Goal: Use online tool/utility

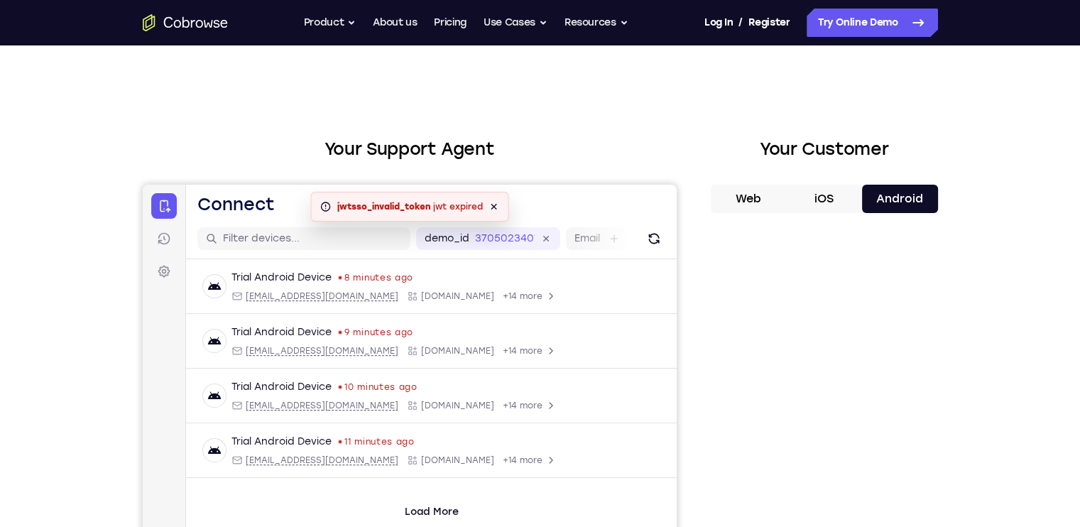
click at [837, 199] on button "iOS" at bounding box center [824, 199] width 76 height 28
click at [909, 194] on button "Android" at bounding box center [900, 199] width 76 height 28
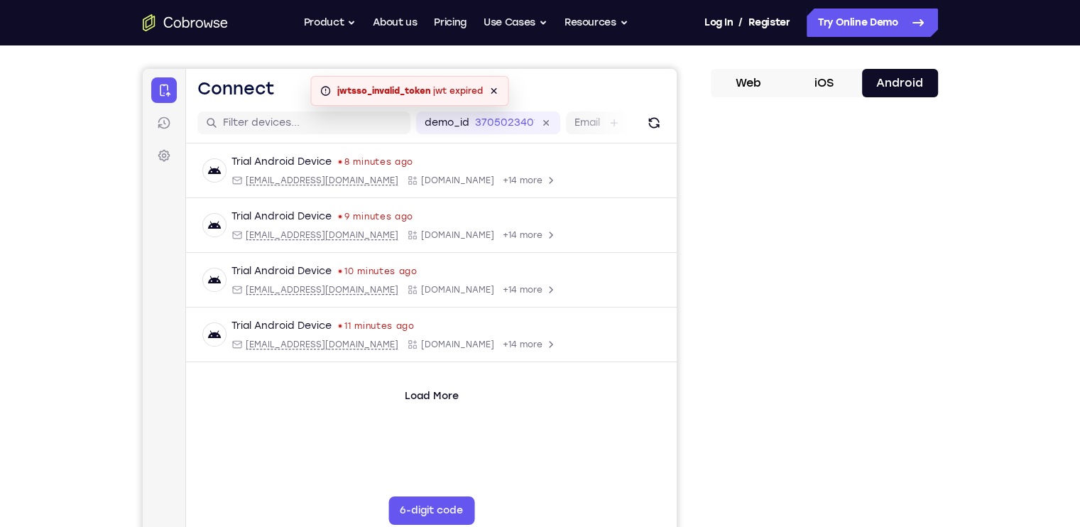
scroll to position [107, 0]
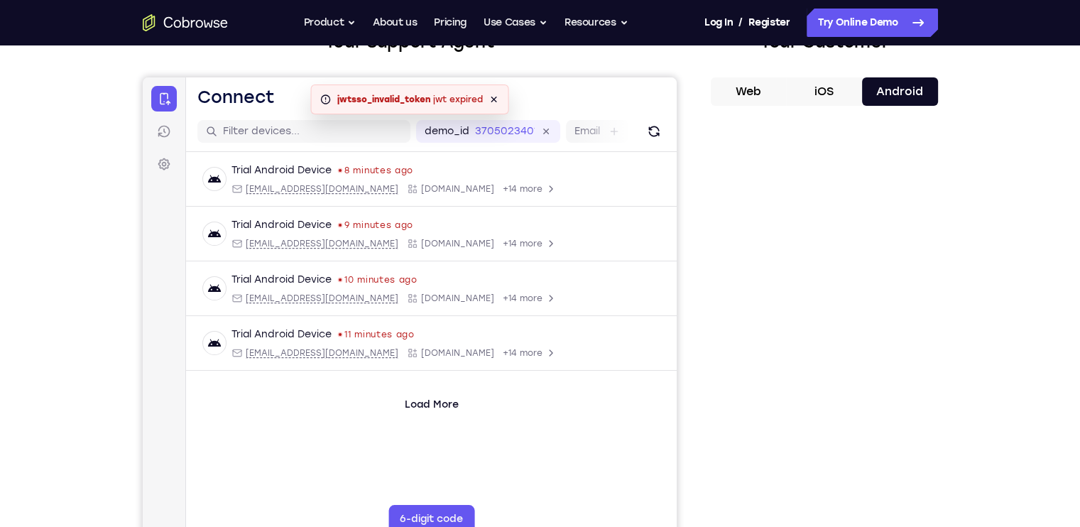
click at [828, 86] on button "iOS" at bounding box center [824, 91] width 76 height 28
click at [882, 90] on button "Android" at bounding box center [900, 91] width 76 height 28
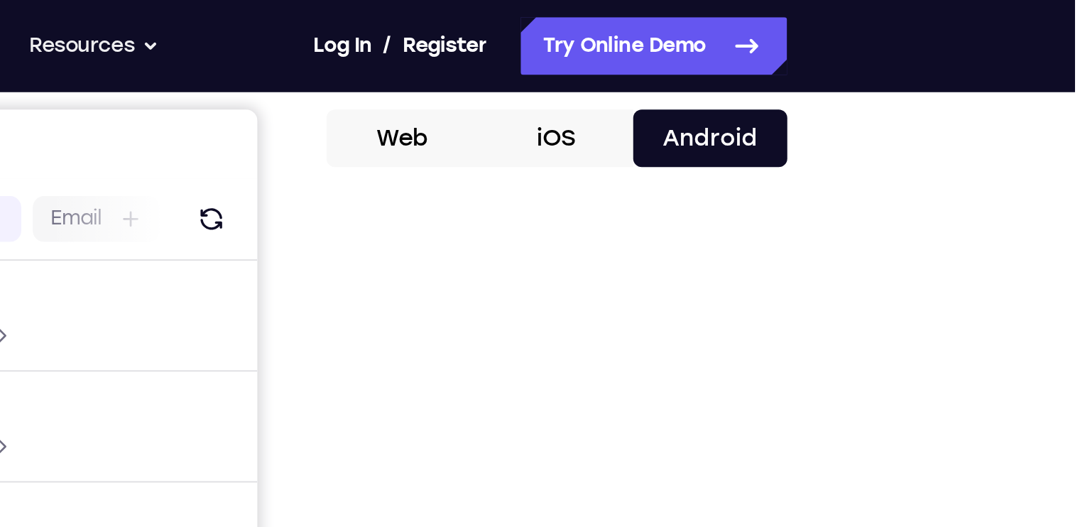
scroll to position [70, 0]
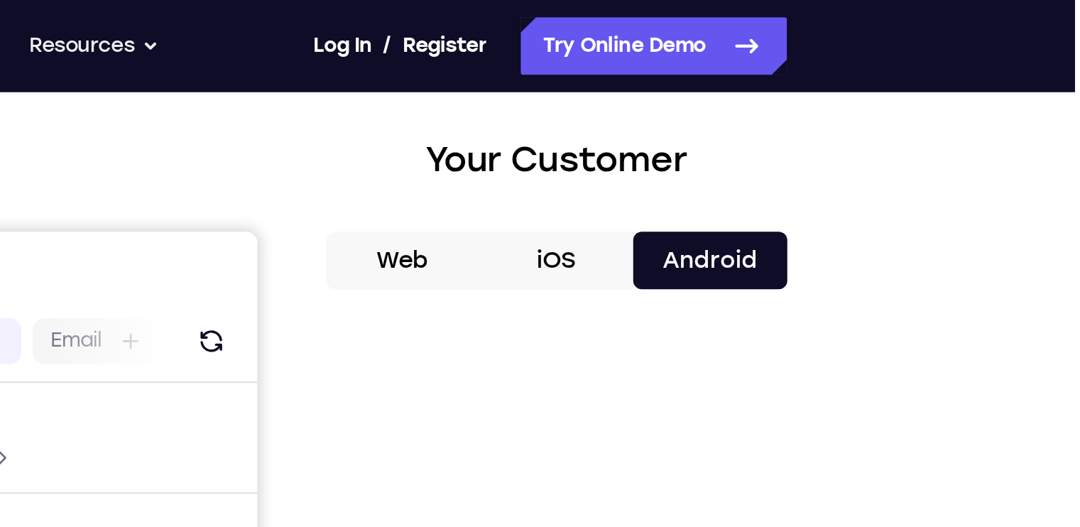
click at [824, 127] on button "iOS" at bounding box center [824, 128] width 76 height 28
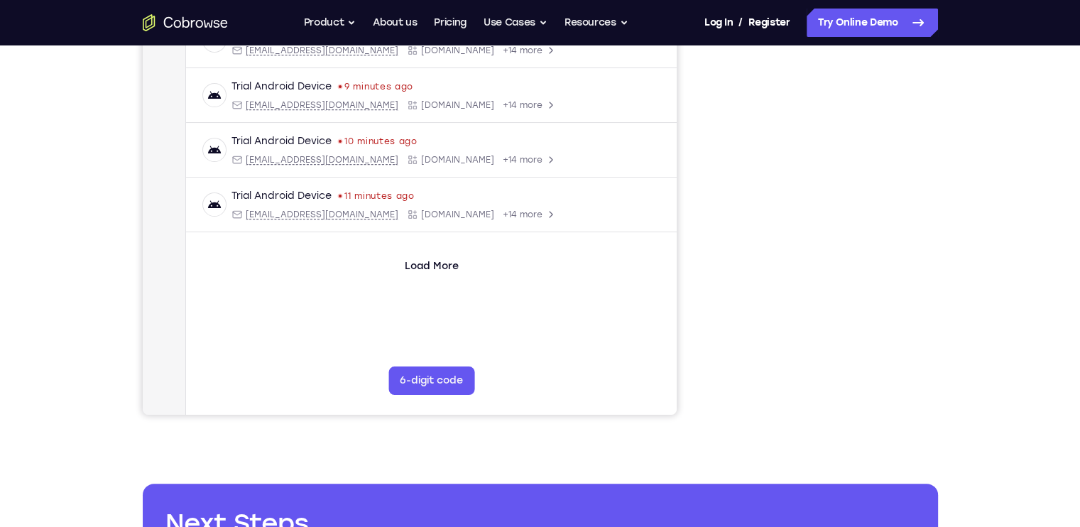
scroll to position [0, 0]
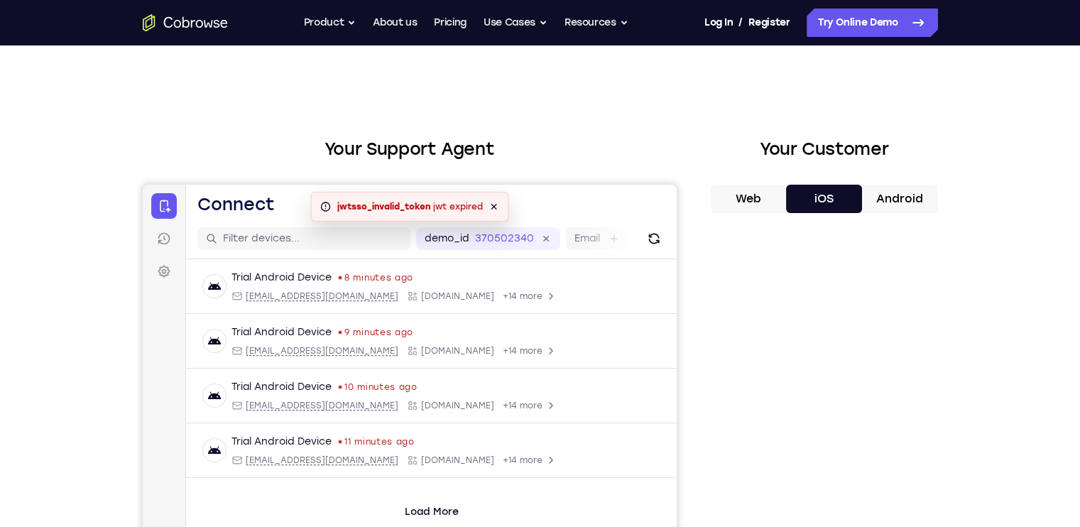
click at [890, 190] on button "Android" at bounding box center [900, 199] width 76 height 28
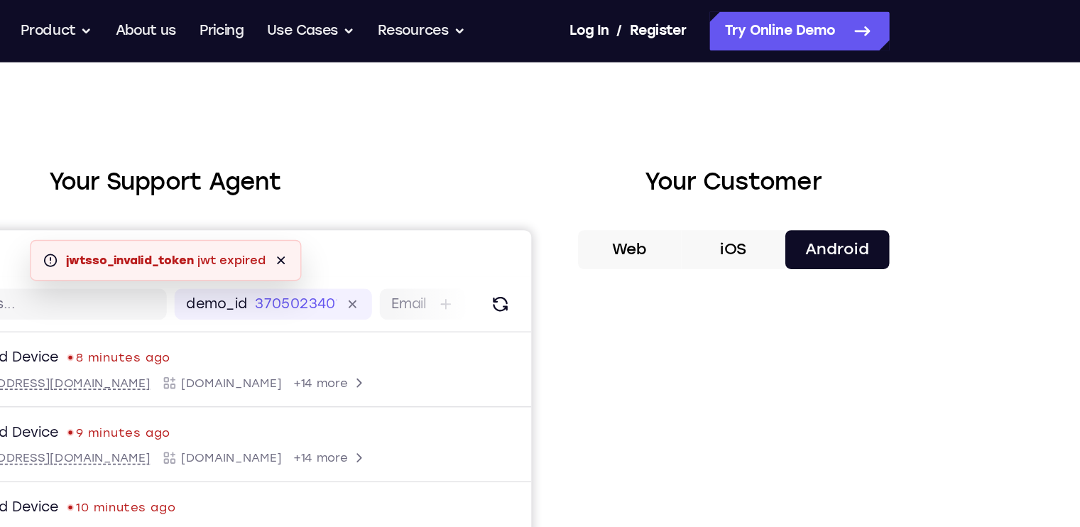
scroll to position [16, 0]
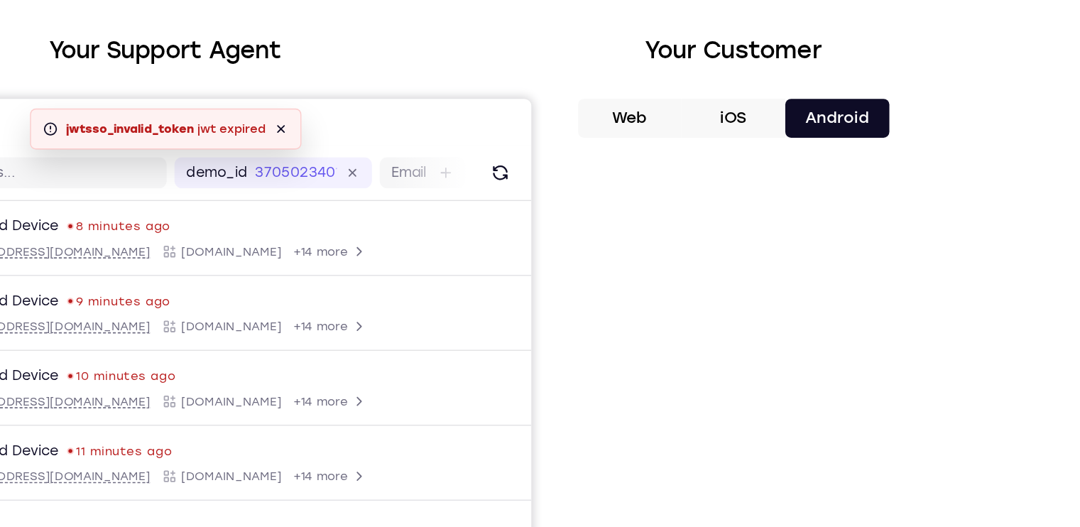
click at [827, 177] on button "iOS" at bounding box center [824, 182] width 76 height 28
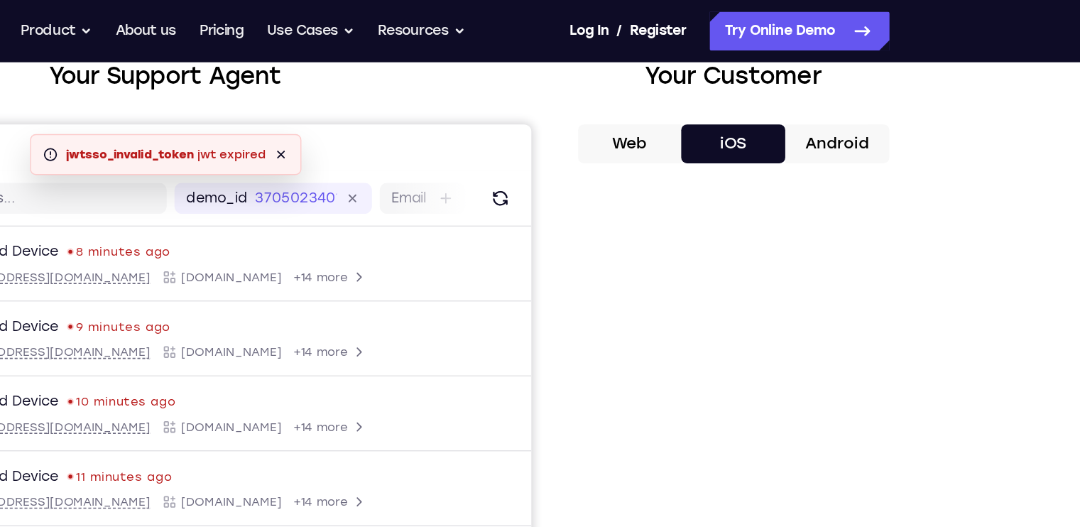
scroll to position [94, 0]
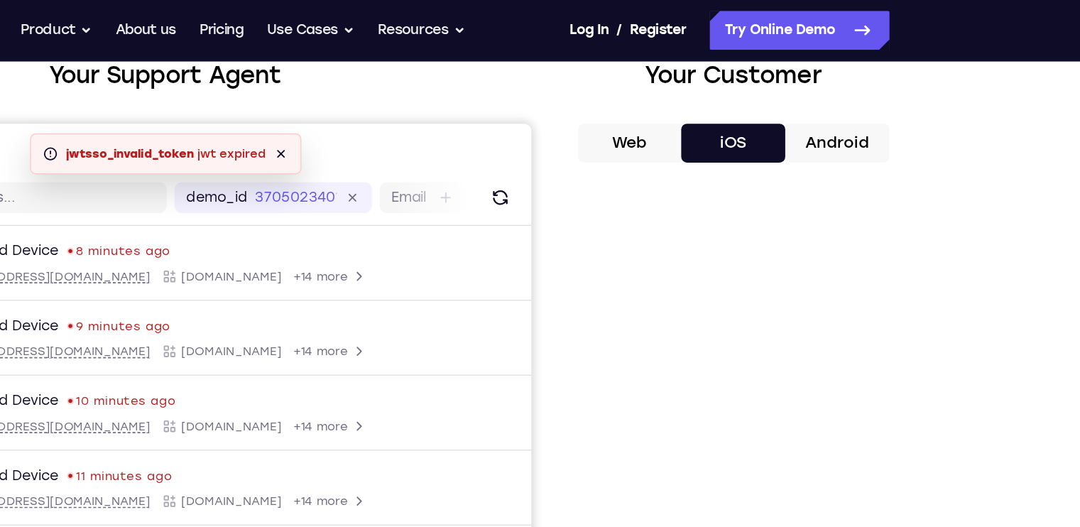
click at [908, 98] on button "Android" at bounding box center [900, 105] width 76 height 28
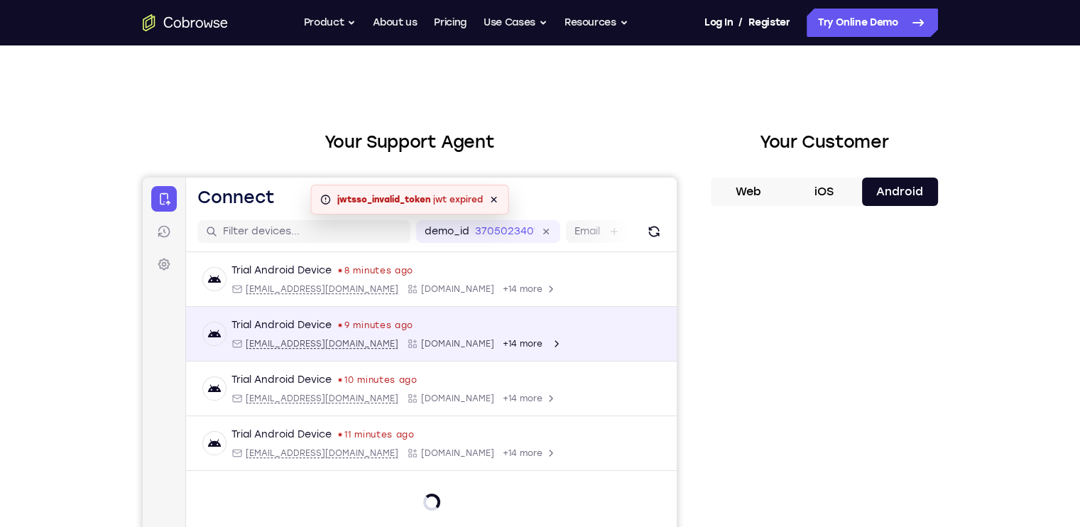
scroll to position [0, 0]
